Goal: Find specific page/section: Find specific page/section

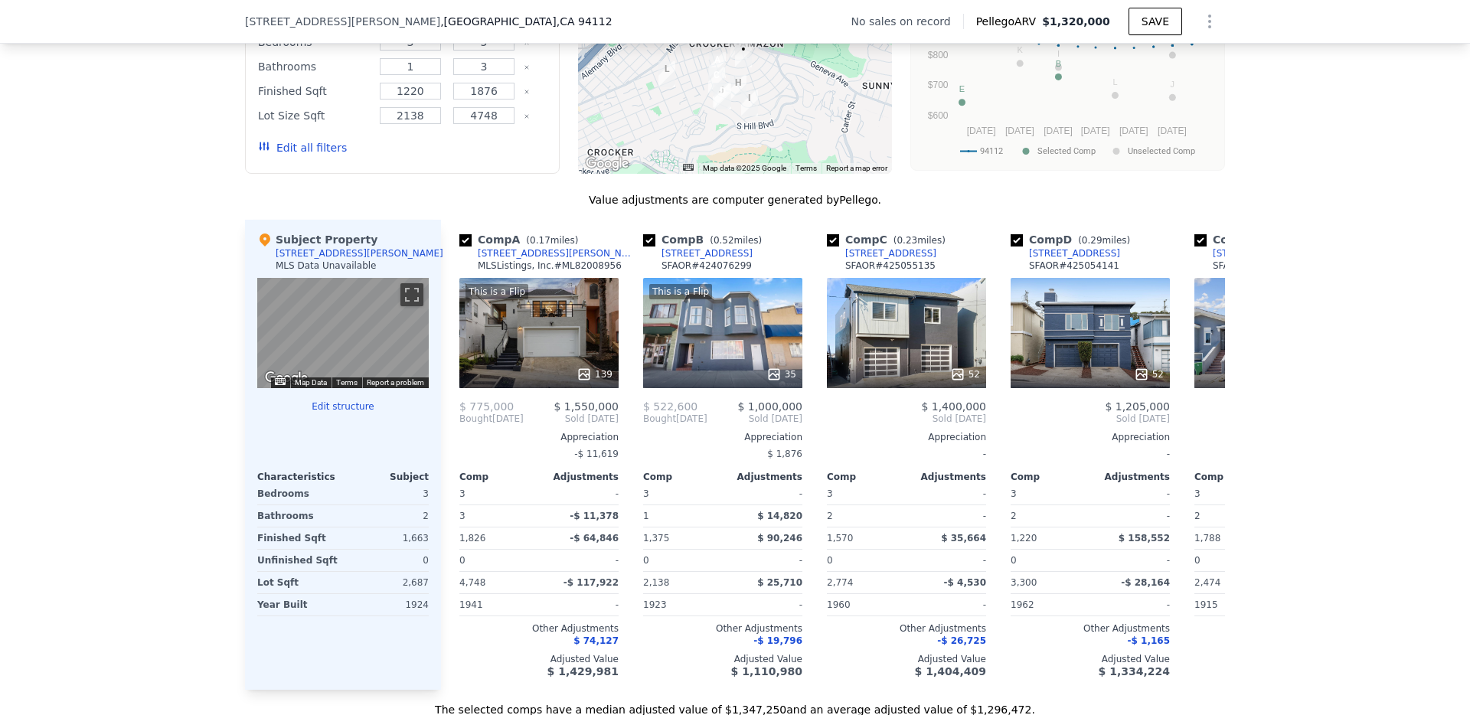
scroll to position [1313, 0]
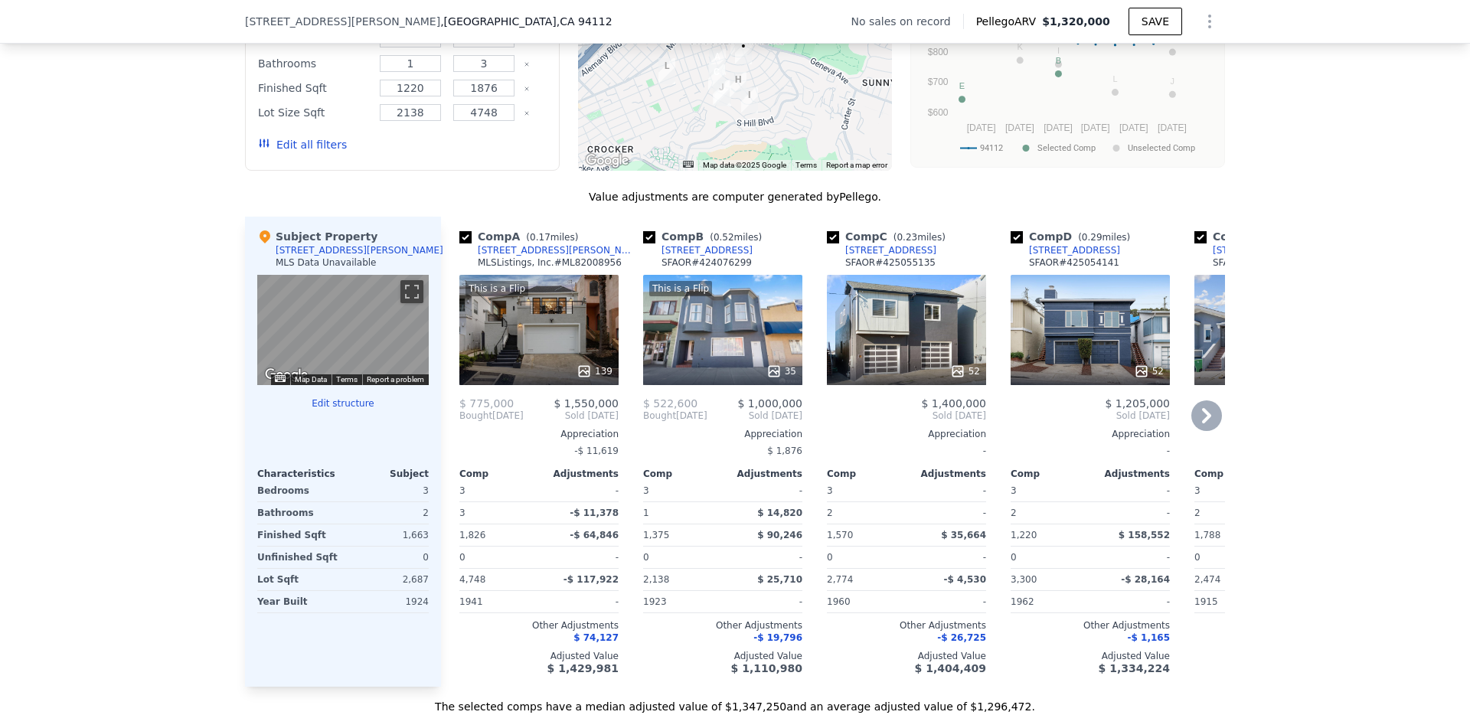
click at [892, 322] on div "52" at bounding box center [906, 330] width 159 height 110
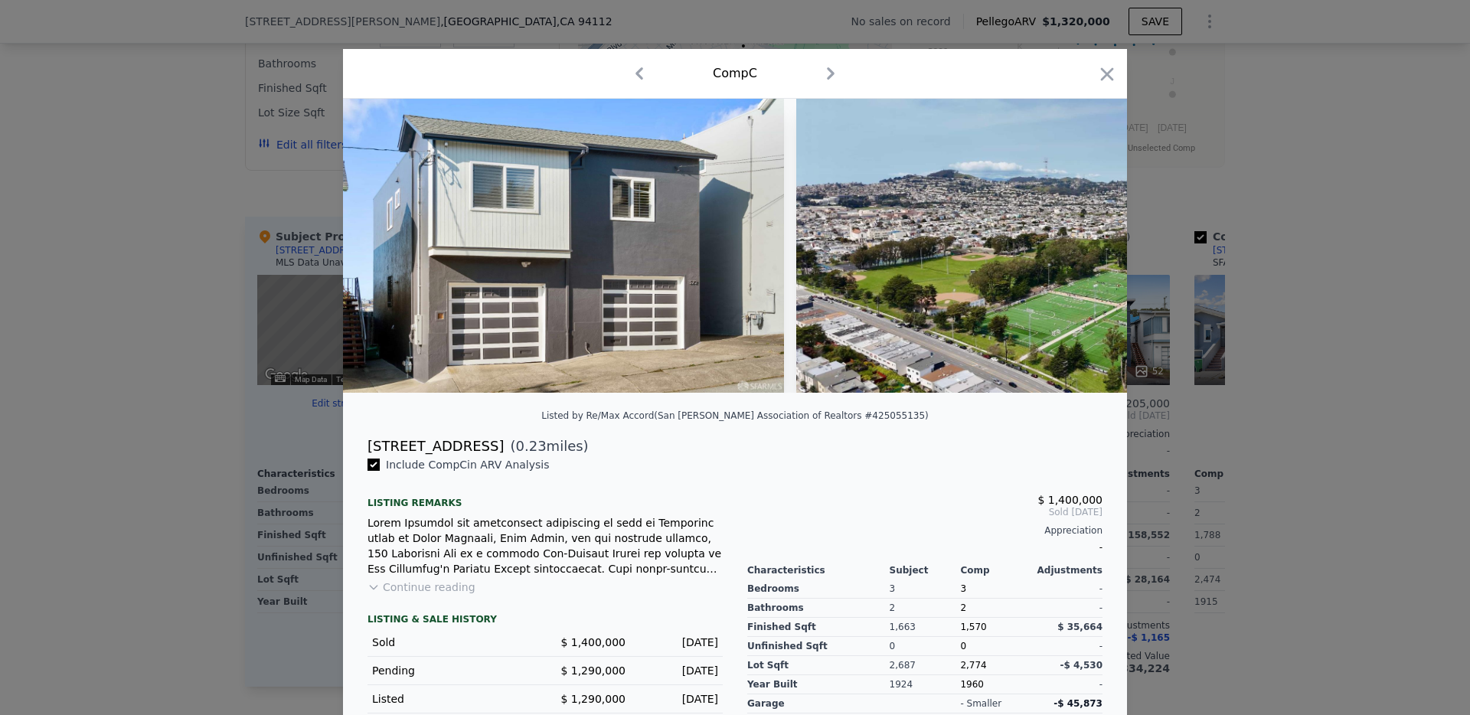
drag, startPoint x: 1103, startPoint y: 71, endPoint x: 1339, endPoint y: 246, distance: 293.4
click at [1103, 71] on icon "button" at bounding box center [1107, 73] width 13 height 13
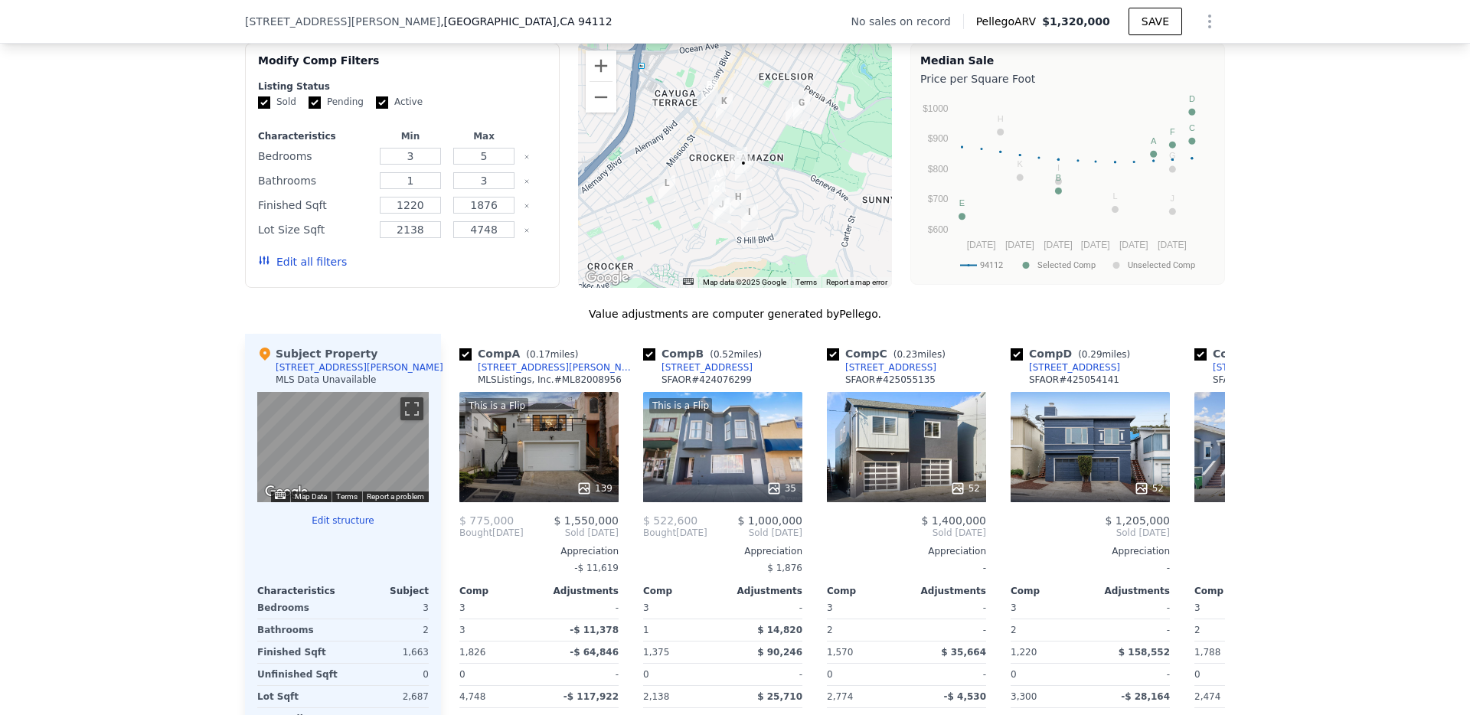
scroll to position [1186, 0]
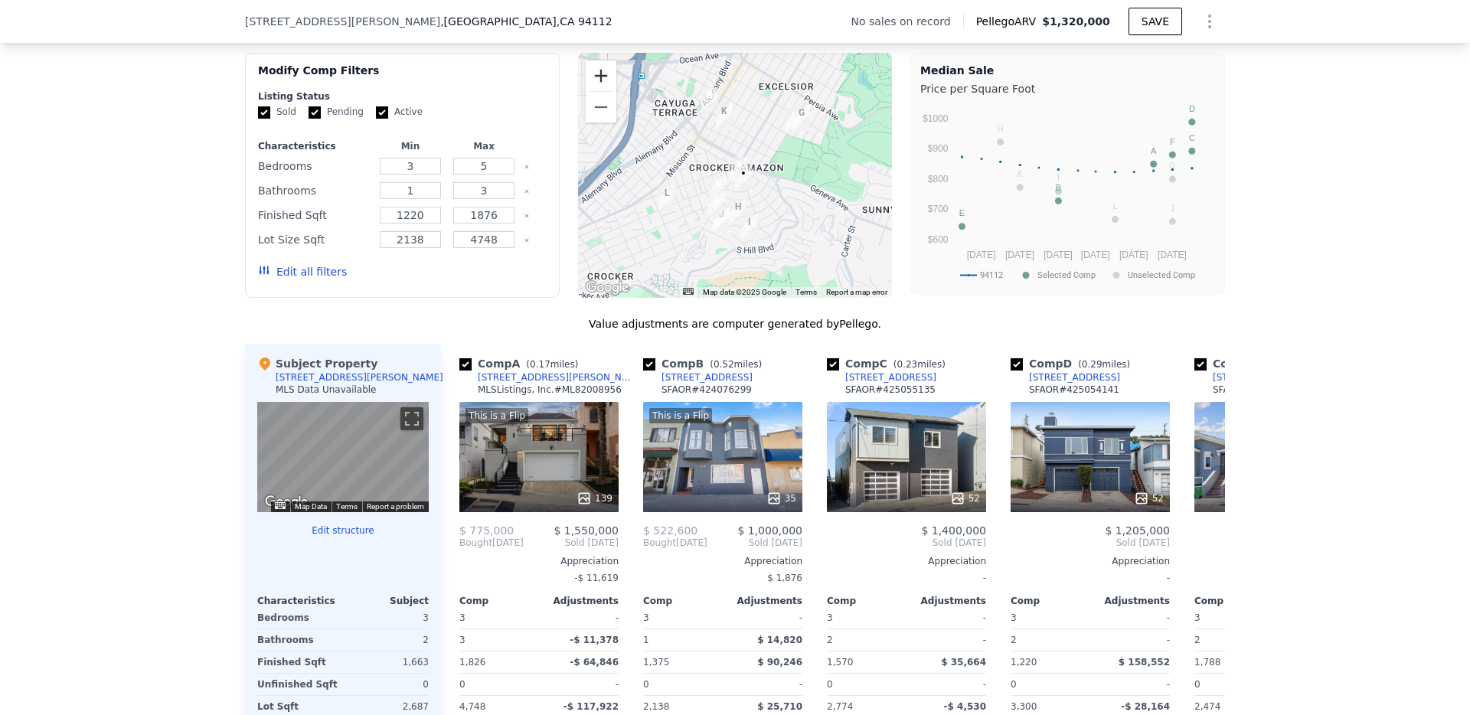
click at [600, 75] on button "Zoom in" at bounding box center [601, 75] width 31 height 31
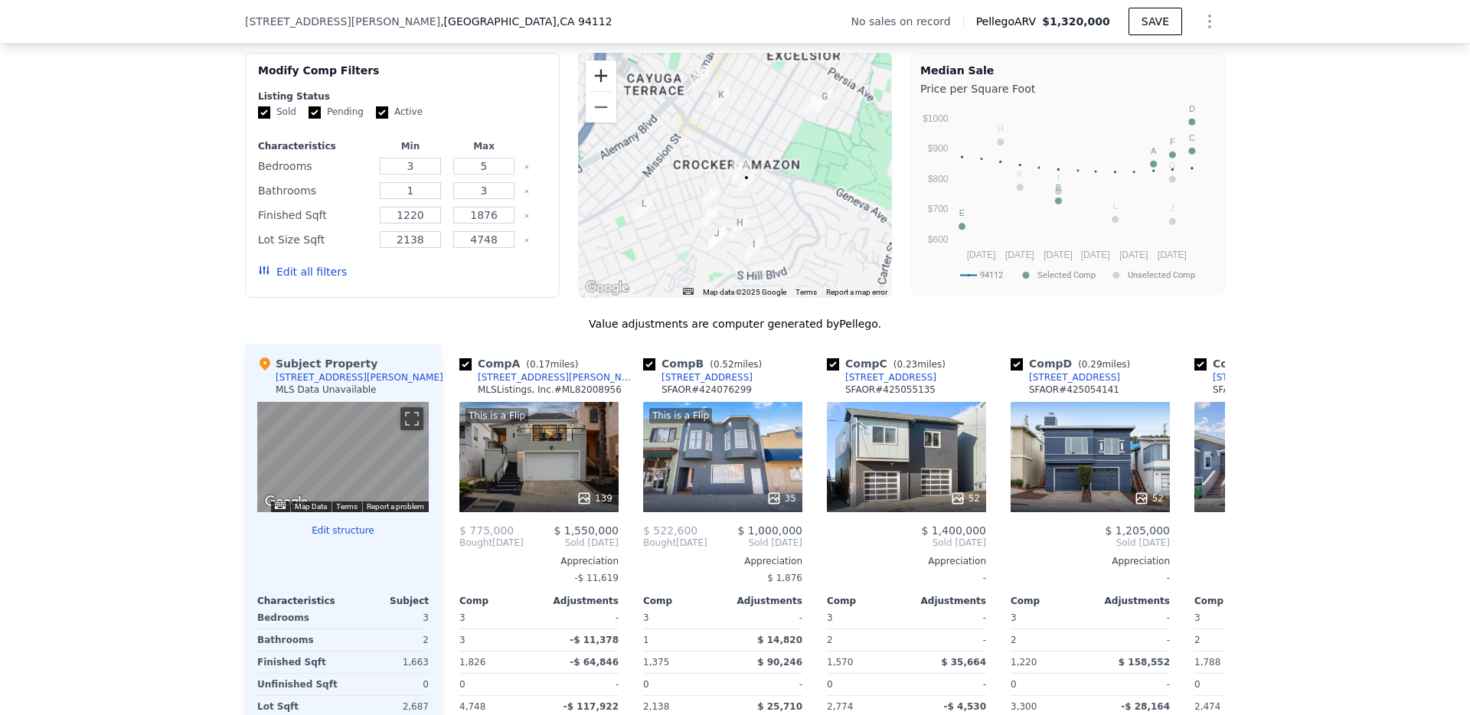
click at [600, 75] on button "Zoom in" at bounding box center [601, 75] width 31 height 31
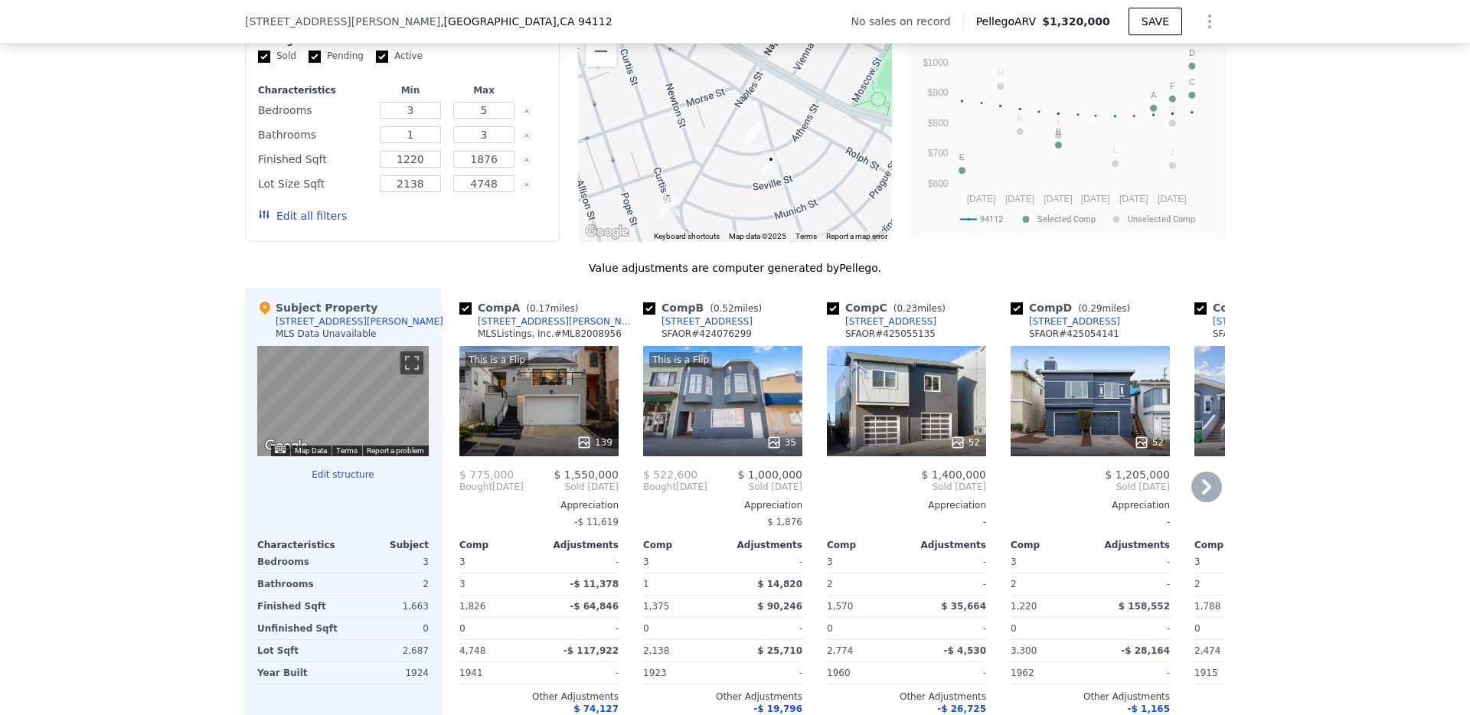
scroll to position [1181, 0]
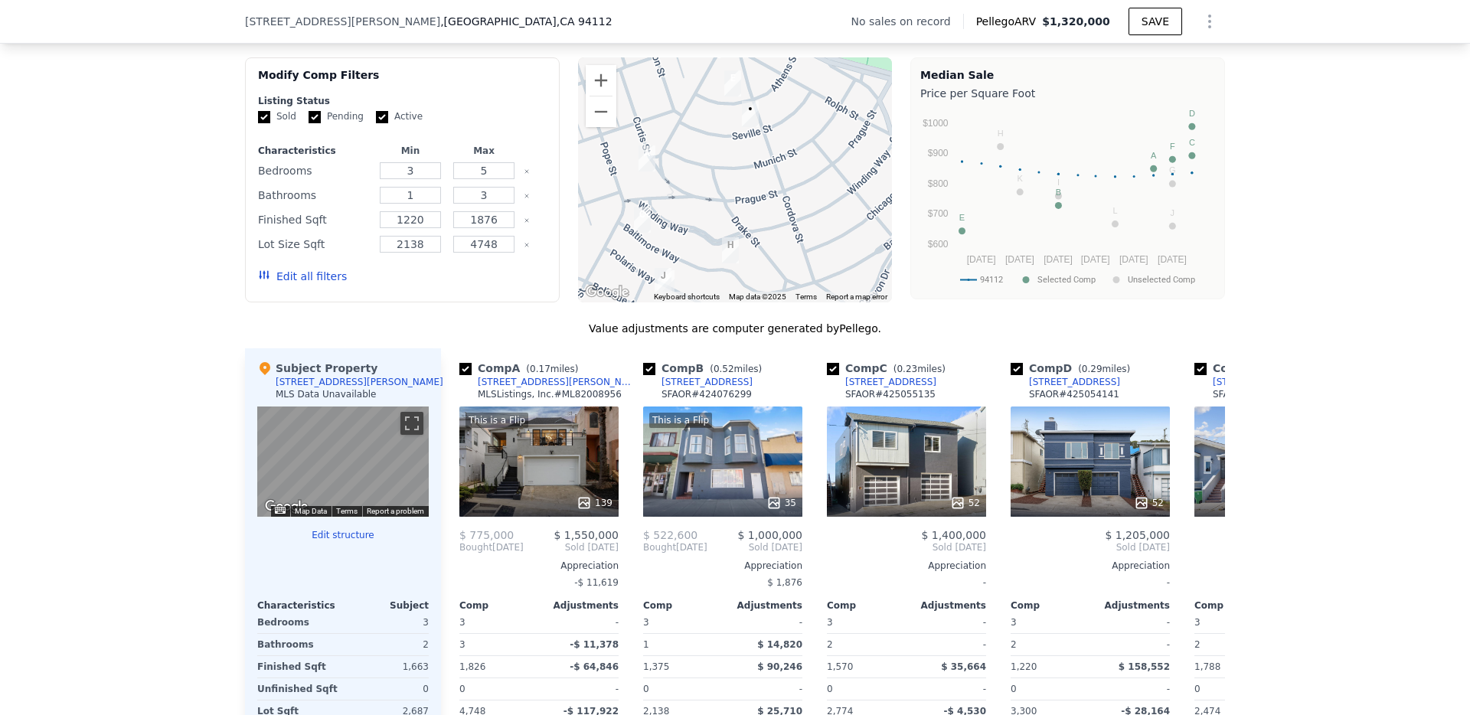
drag, startPoint x: 818, startPoint y: 234, endPoint x: 796, endPoint y: 120, distance: 115.3
click at [796, 120] on div at bounding box center [735, 179] width 315 height 245
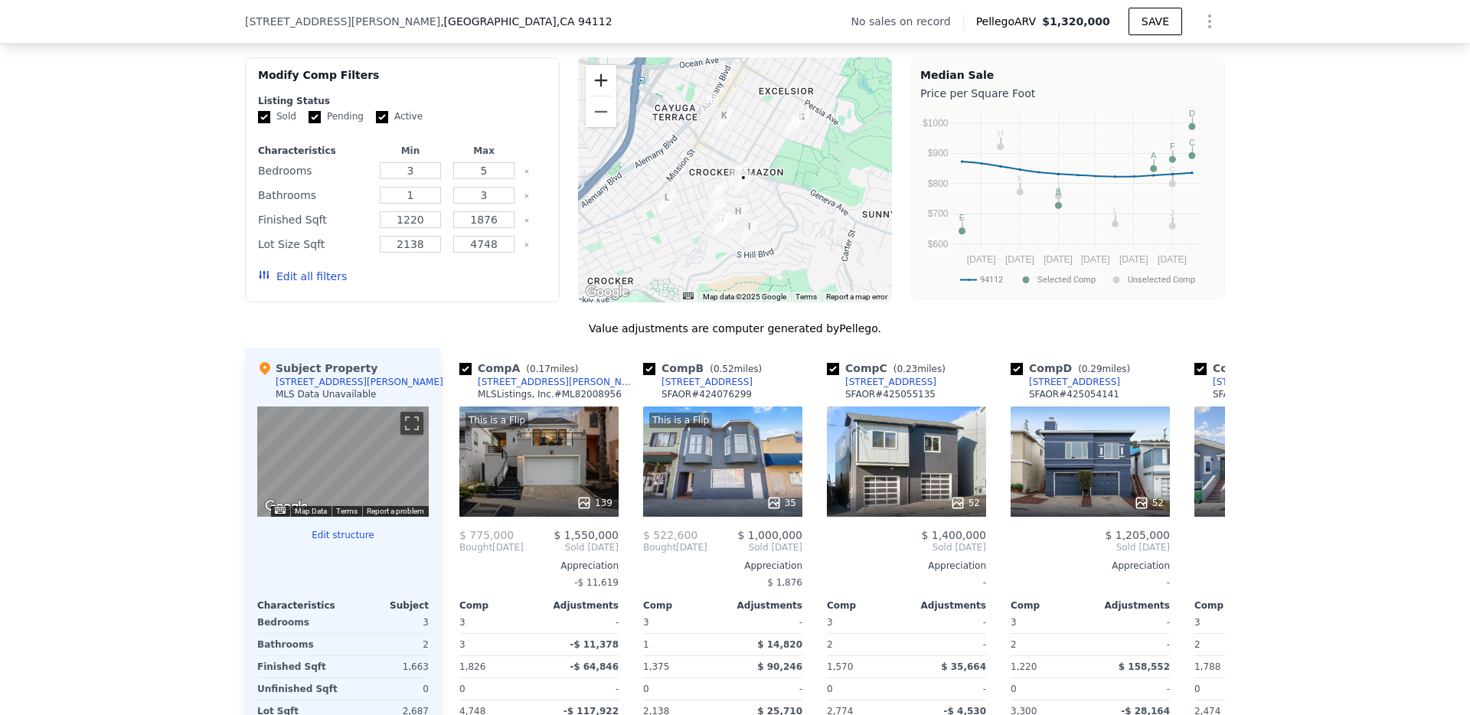
click at [600, 76] on button "Zoom in" at bounding box center [601, 80] width 31 height 31
click at [600, 75] on button "Zoom in" at bounding box center [601, 80] width 31 height 31
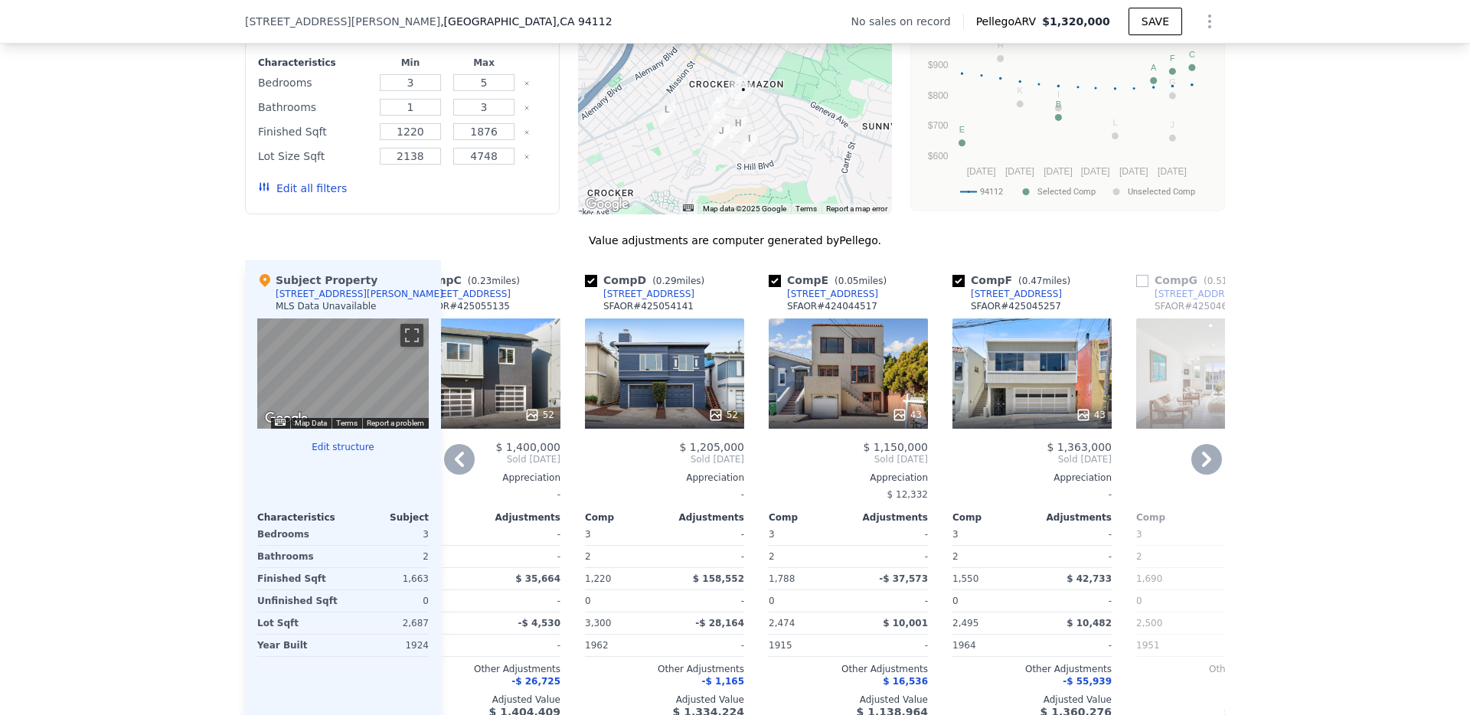
scroll to position [1279, 0]
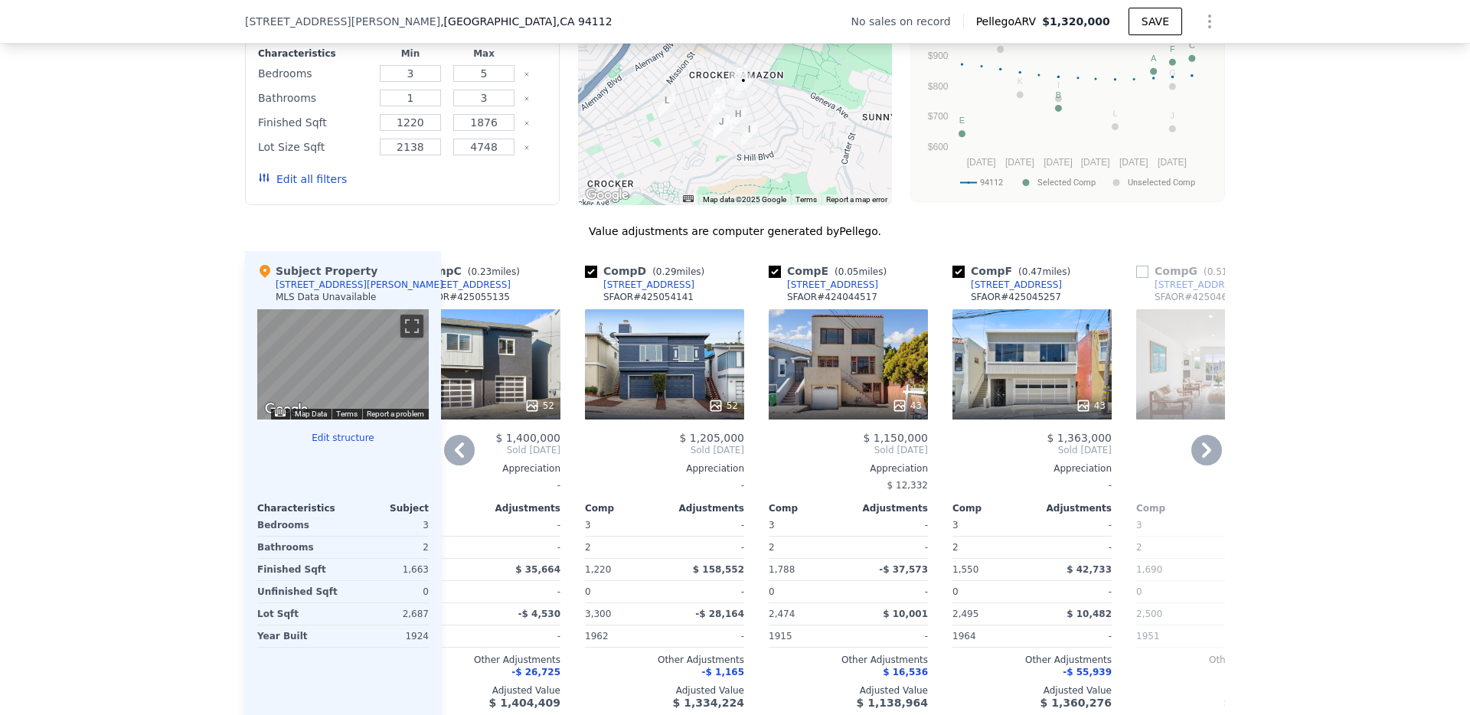
click at [1001, 334] on div "43" at bounding box center [1032, 364] width 159 height 110
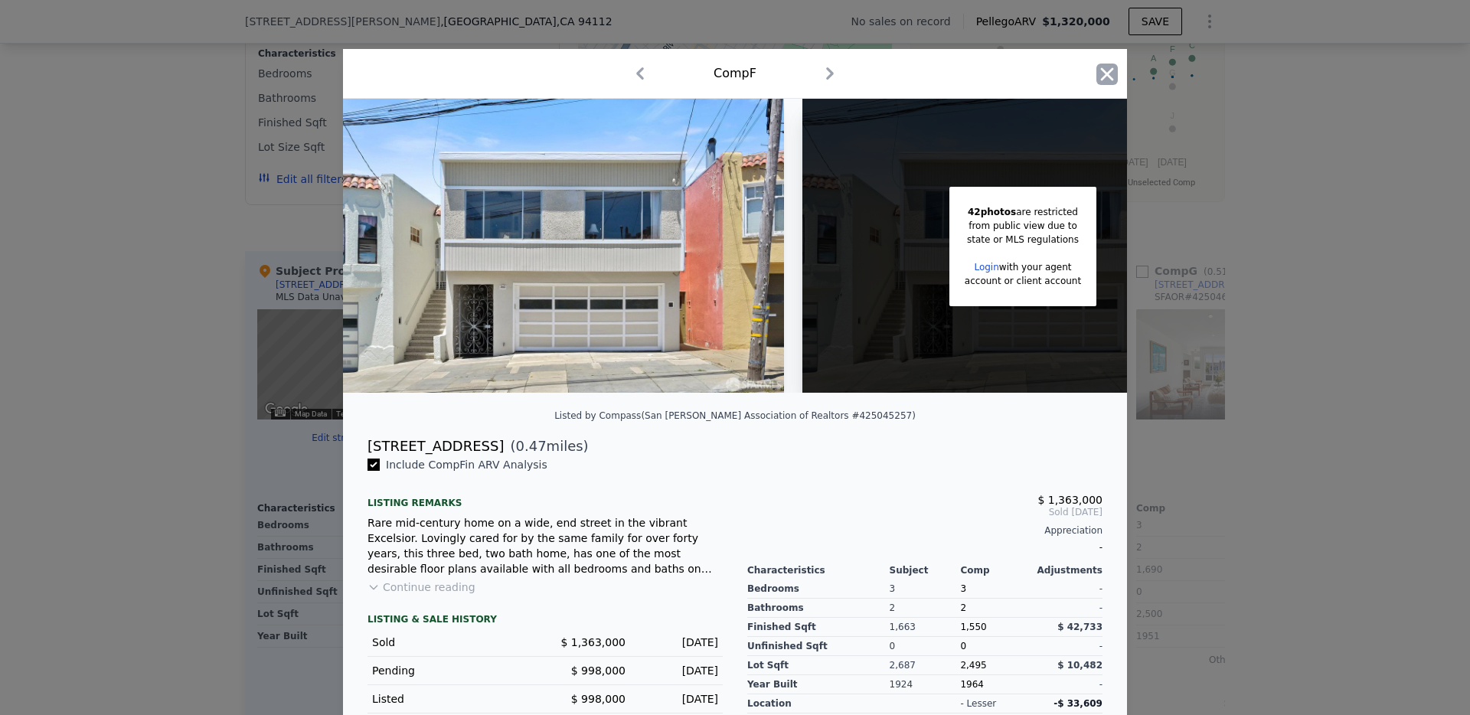
click at [1106, 72] on icon "button" at bounding box center [1106, 74] width 21 height 21
